Goal: Information Seeking & Learning: Find specific fact

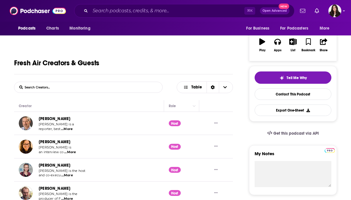
scroll to position [93, 0]
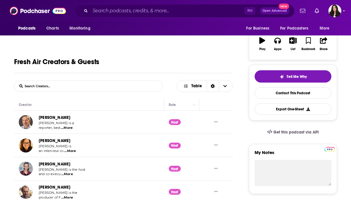
click at [107, 84] on form "List Search Input Search Creators..." at bounding box center [88, 86] width 149 height 11
click at [40, 83] on input "List Search Input" at bounding box center [44, 86] width 61 height 11
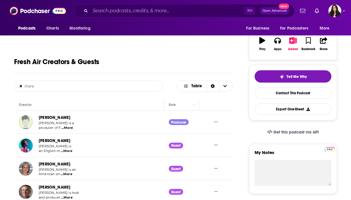
type input "there"
click at [68, 129] on span "...More" at bounding box center [67, 128] width 12 height 5
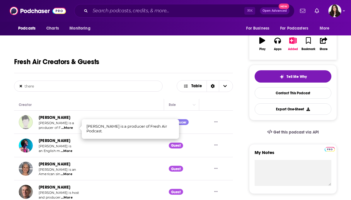
click at [81, 120] on td "[PERSON_NAME] [PERSON_NAME] is a producer of F ...More" at bounding box center [89, 122] width 150 height 23
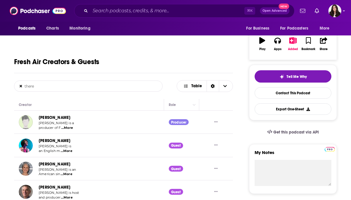
click at [55, 120] on link "[PERSON_NAME]" at bounding box center [55, 117] width 32 height 5
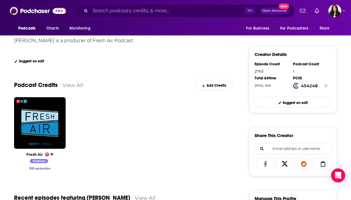
scroll to position [131, 0]
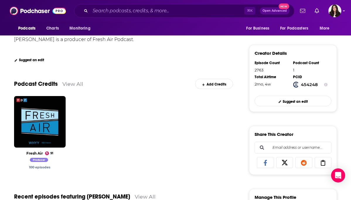
click at [303, 147] on input "Email address or username..." at bounding box center [293, 147] width 67 height 11
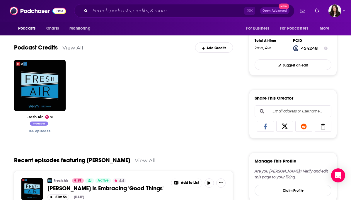
scroll to position [168, 0]
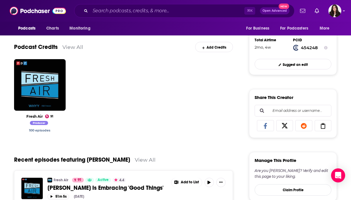
click at [320, 127] on icon at bounding box center [323, 126] width 16 height 6
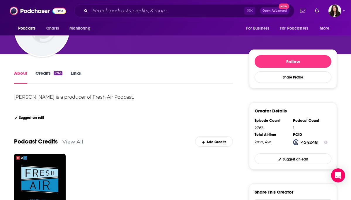
scroll to position [64, 0]
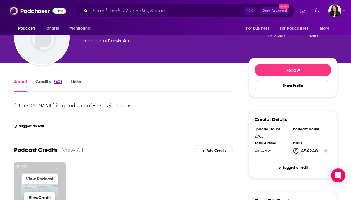
click at [35, 196] on link "View Credit" at bounding box center [39, 197] width 31 height 11
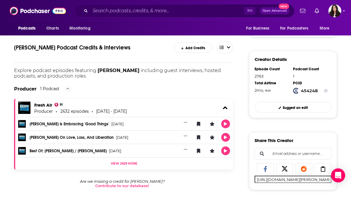
scroll to position [125, 0]
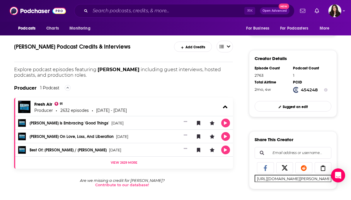
click at [125, 163] on span "View 2629 more" at bounding box center [124, 163] width 27 height 4
click at [125, 164] on span "Loading..." at bounding box center [120, 164] width 17 height 4
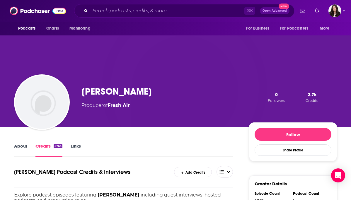
scroll to position [18, 0]
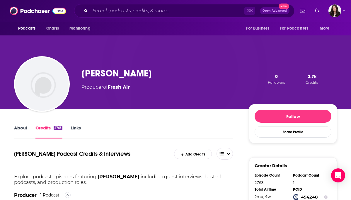
click at [76, 127] on link "Links" at bounding box center [76, 131] width 10 height 13
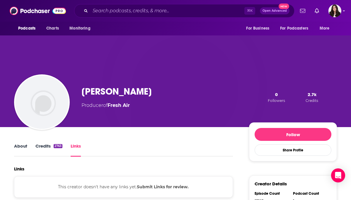
click at [16, 147] on link "About" at bounding box center [20, 149] width 13 height 13
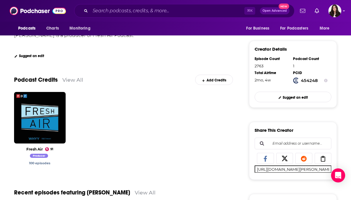
scroll to position [149, 0]
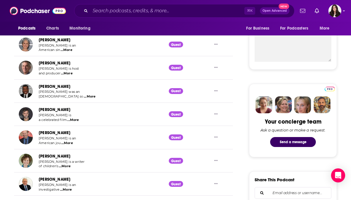
scroll to position [219, 0]
